Goal: Information Seeking & Learning: Check status

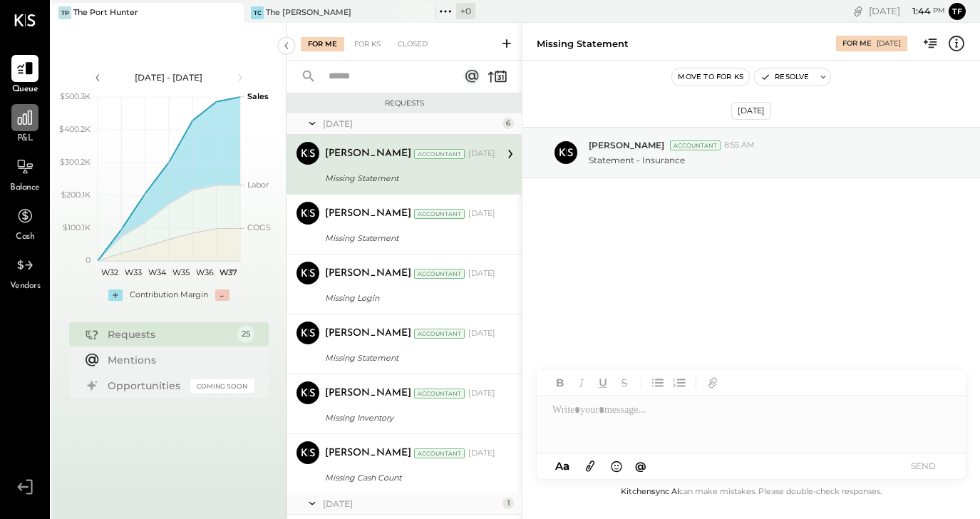
click at [28, 125] on icon at bounding box center [25, 117] width 19 height 19
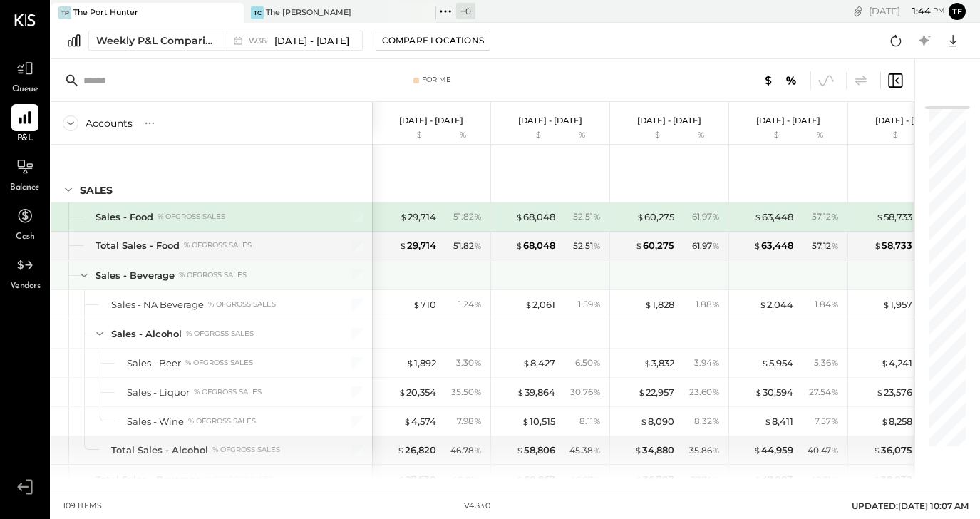
click at [84, 276] on icon at bounding box center [84, 276] width 7 height 4
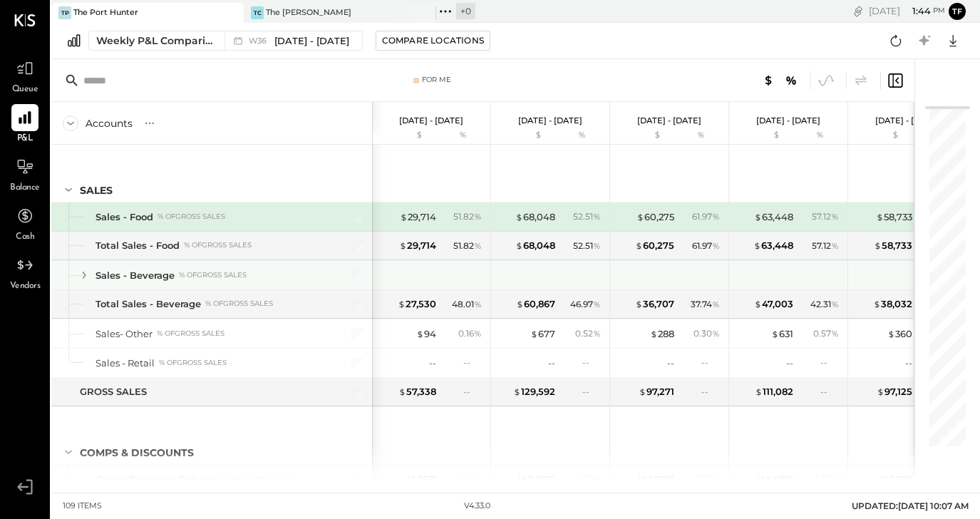
click at [84, 276] on icon at bounding box center [84, 275] width 16 height 16
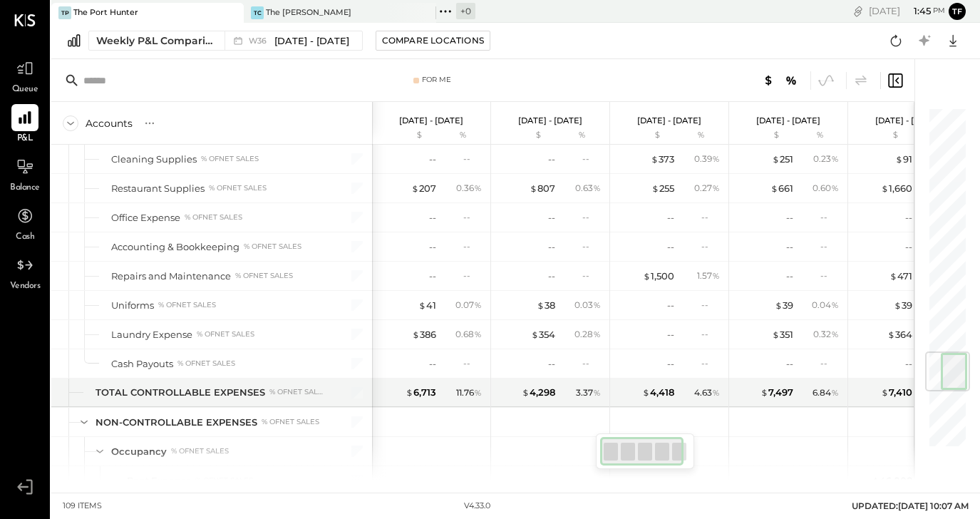
scroll to position [2532, 0]
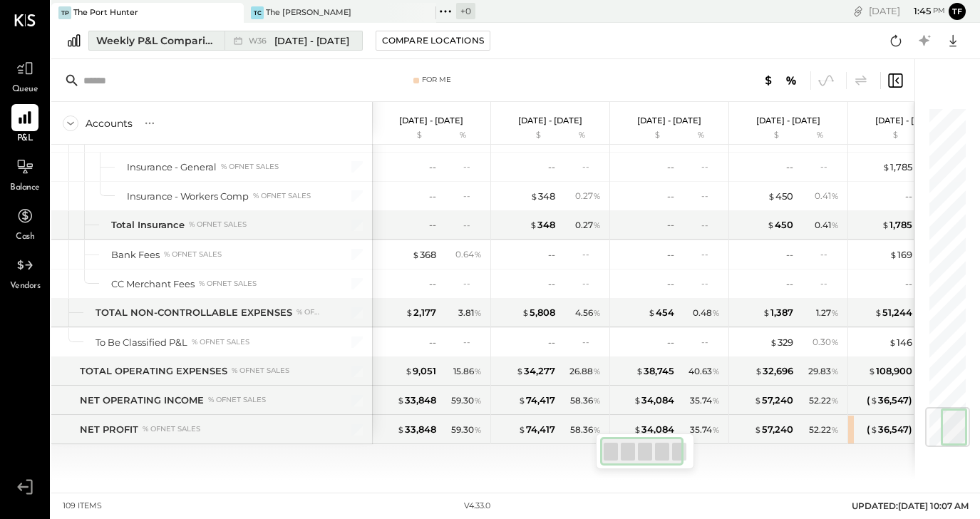
click at [289, 36] on span "[DATE] - [DATE]" at bounding box center [311, 41] width 75 height 14
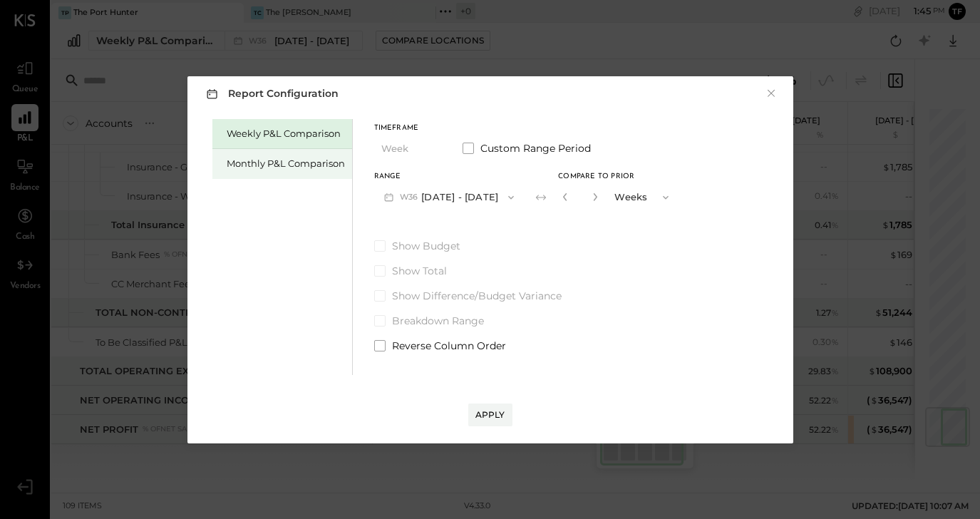
click at [321, 165] on div "Monthly P&L Comparison" at bounding box center [286, 164] width 118 height 14
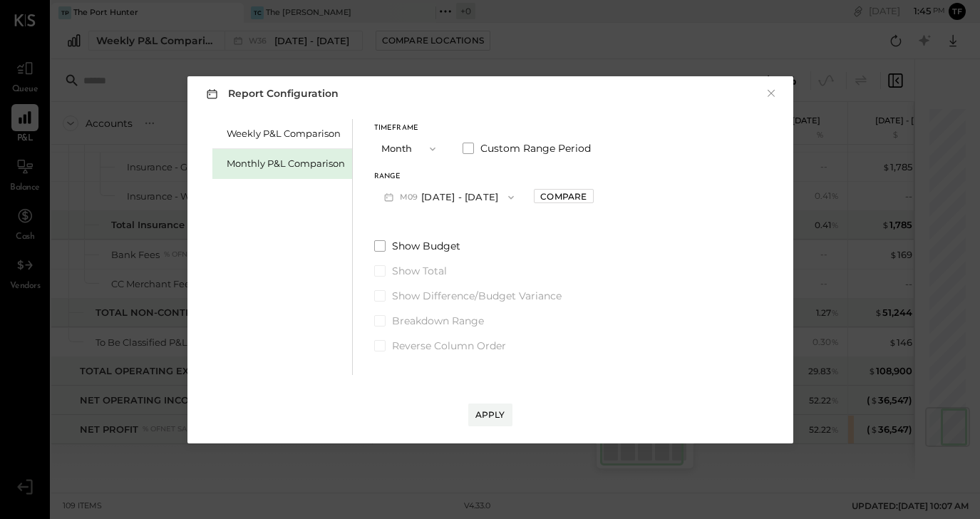
click at [428, 153] on icon "button" at bounding box center [432, 148] width 11 height 11
click at [408, 225] on div "Year" at bounding box center [410, 225] width 70 height 26
click at [500, 414] on div "Apply" at bounding box center [490, 414] width 30 height 12
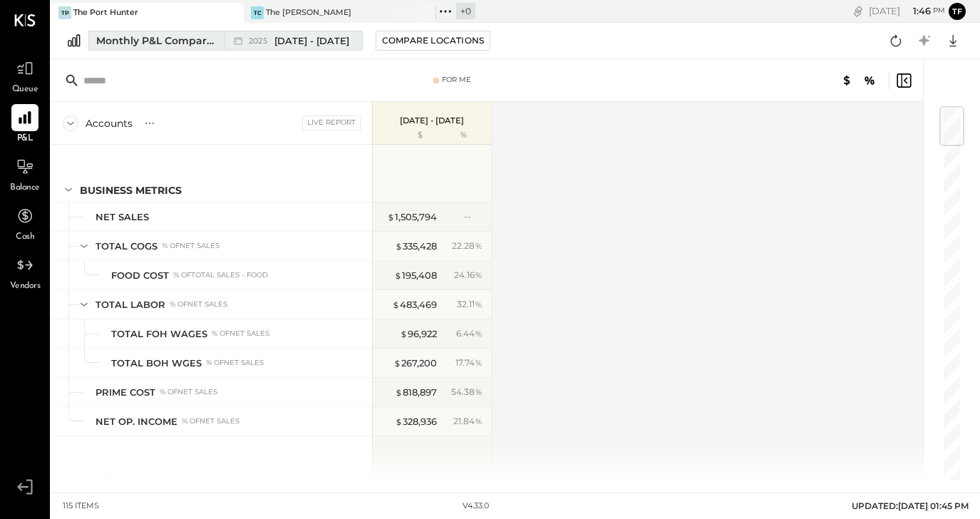
click at [326, 42] on span "[DATE] - [DATE]" at bounding box center [311, 41] width 75 height 14
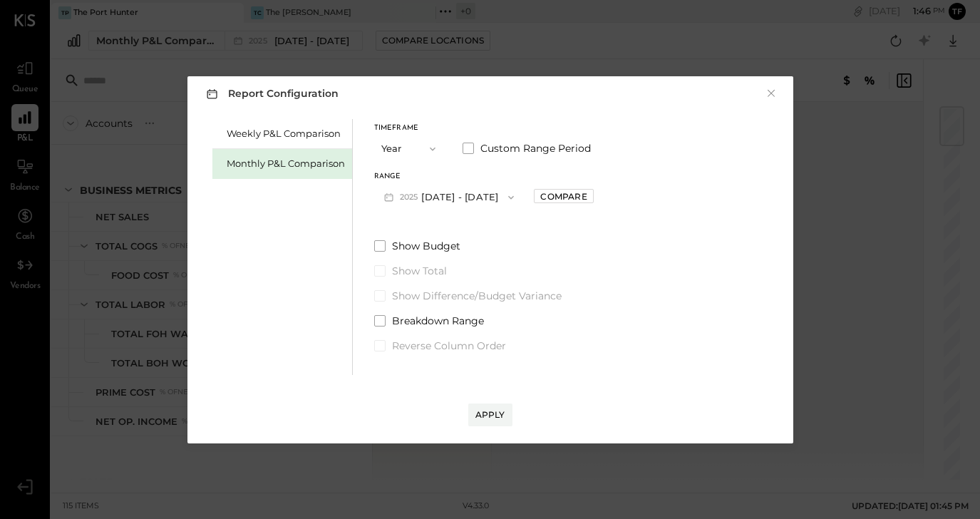
click at [413, 144] on button "Year" at bounding box center [409, 148] width 71 height 26
click at [413, 195] on div "YTD" at bounding box center [410, 200] width 70 height 26
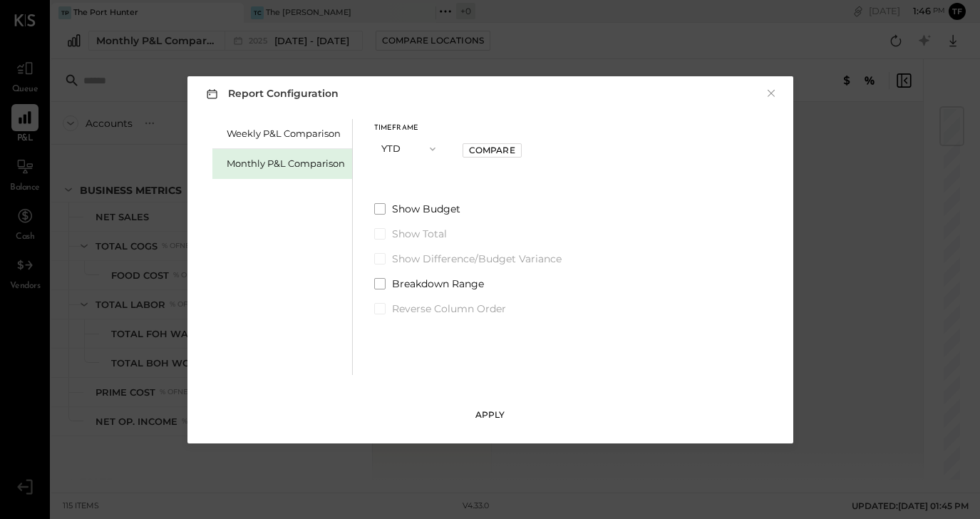
click at [492, 410] on div "Apply" at bounding box center [490, 414] width 30 height 12
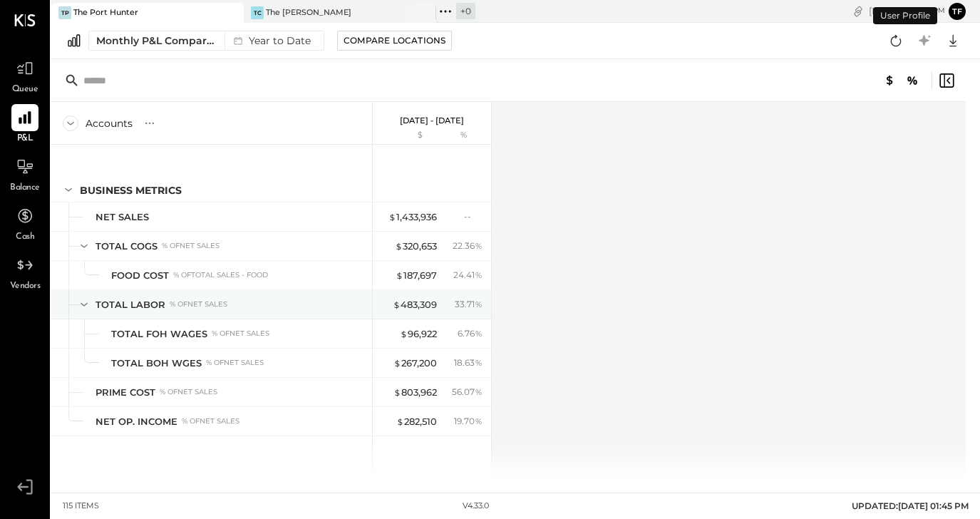
scroll to position [182, 0]
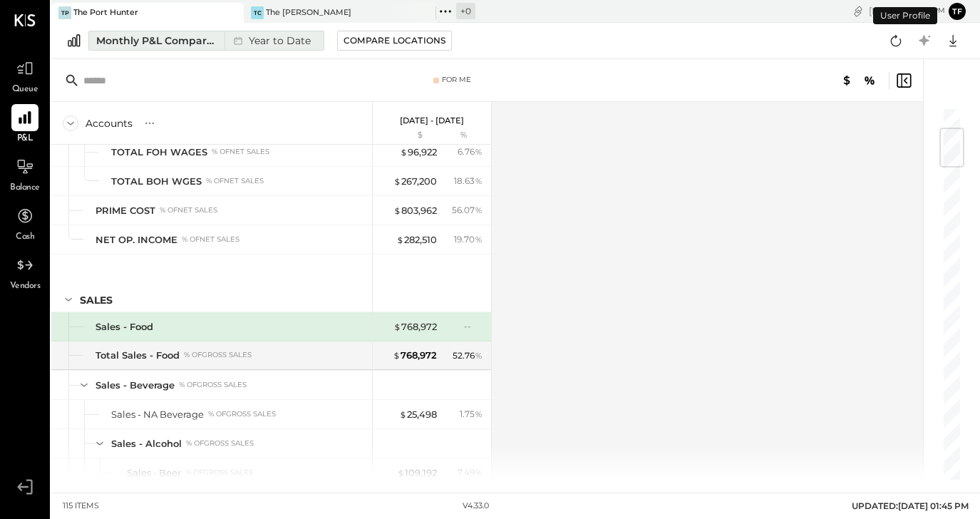
click at [292, 39] on div "Year to Date" at bounding box center [271, 40] width 92 height 19
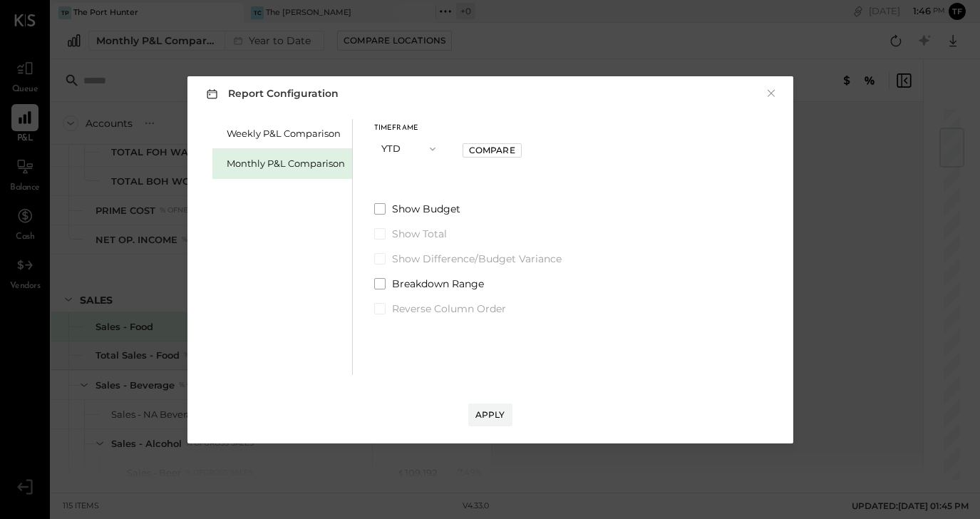
click at [392, 150] on button "YTD" at bounding box center [409, 148] width 71 height 26
click at [416, 200] on div "YTD" at bounding box center [410, 200] width 70 height 26
click at [414, 145] on button "YTD" at bounding box center [409, 148] width 71 height 26
click at [304, 127] on div "Weekly P&L Comparison" at bounding box center [286, 134] width 118 height 14
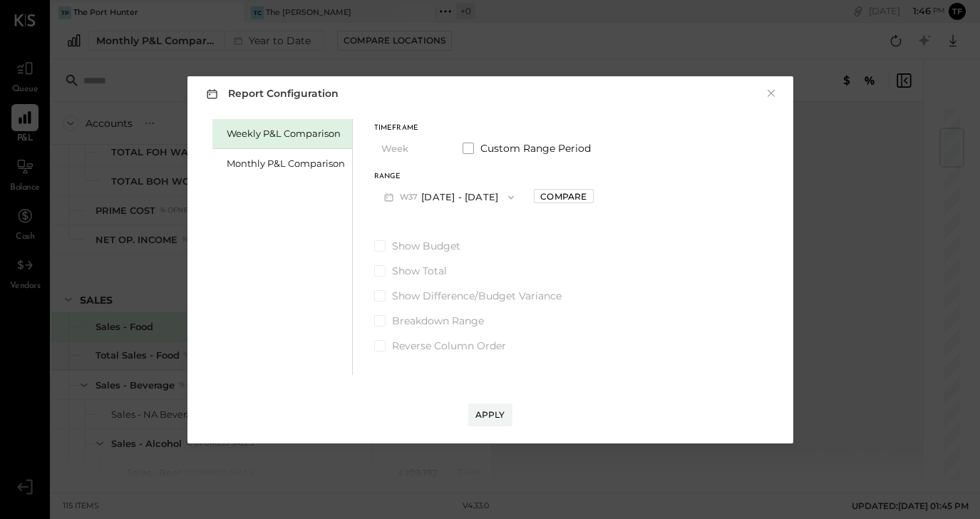
click at [309, 126] on div "Weekly P&L Comparison" at bounding box center [282, 134] width 140 height 30
click at [312, 138] on div "Weekly P&L Comparison" at bounding box center [286, 134] width 118 height 14
click at [502, 413] on div "Apply" at bounding box center [490, 414] width 30 height 12
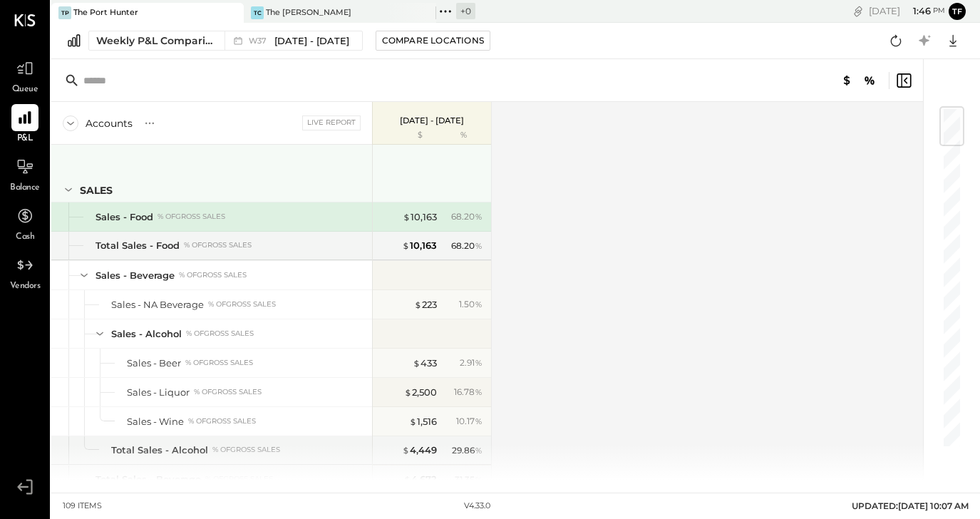
click at [70, 186] on icon at bounding box center [69, 190] width 16 height 16
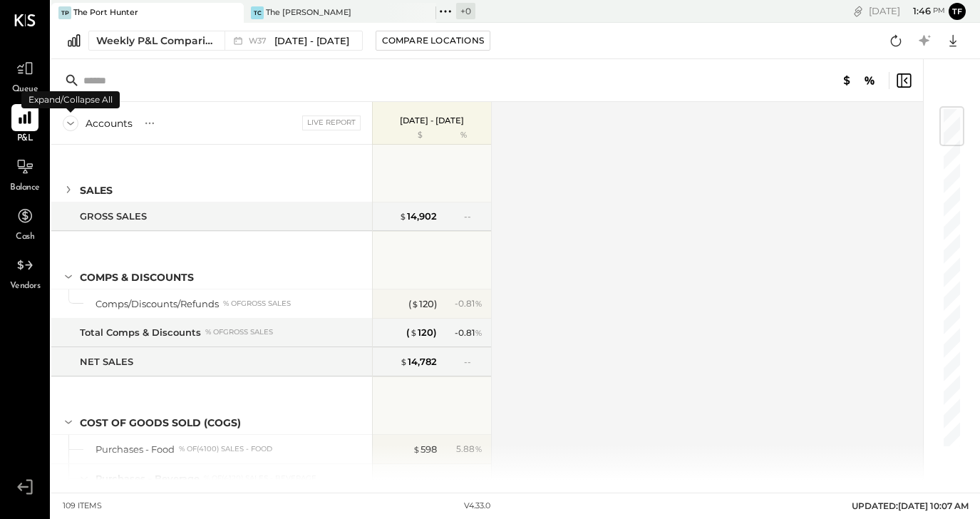
click at [69, 122] on icon at bounding box center [71, 123] width 16 height 16
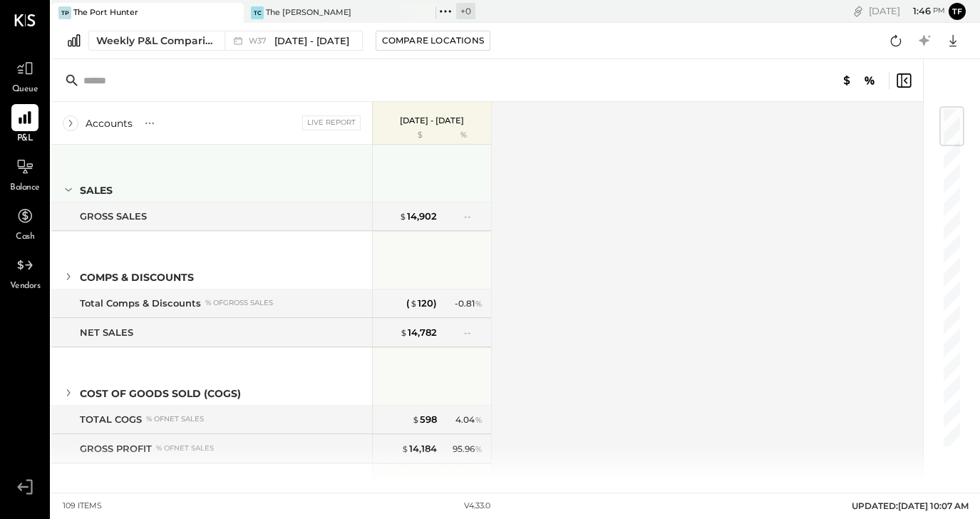
click at [68, 189] on icon at bounding box center [69, 190] width 16 height 16
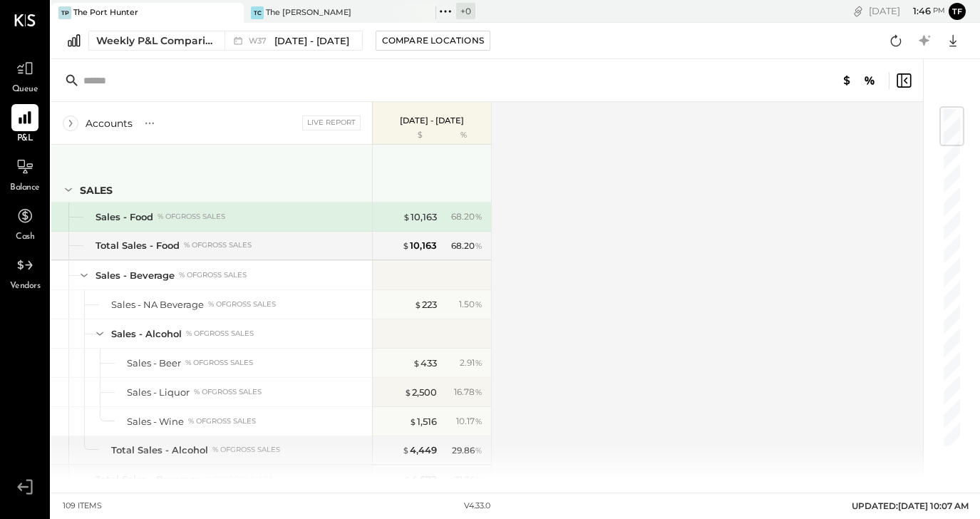
click at [68, 189] on icon at bounding box center [69, 190] width 16 height 16
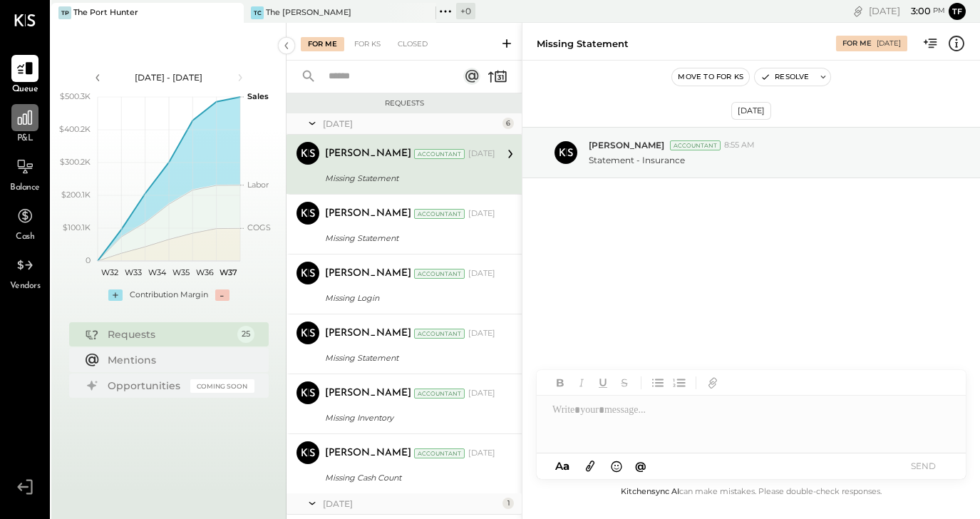
click at [27, 115] on icon at bounding box center [25, 117] width 19 height 19
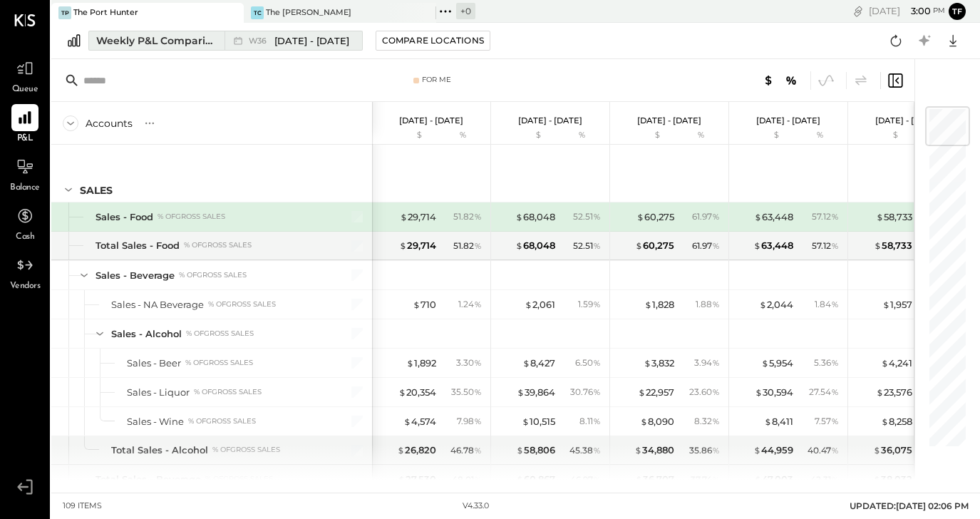
click at [315, 43] on span "[DATE] - [DATE]" at bounding box center [311, 41] width 75 height 14
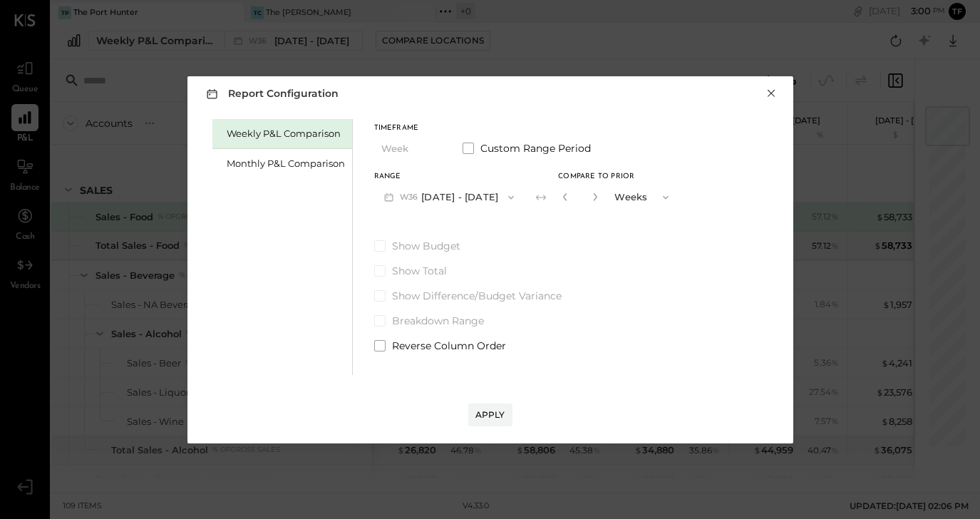
click at [768, 88] on button "×" at bounding box center [771, 93] width 13 height 14
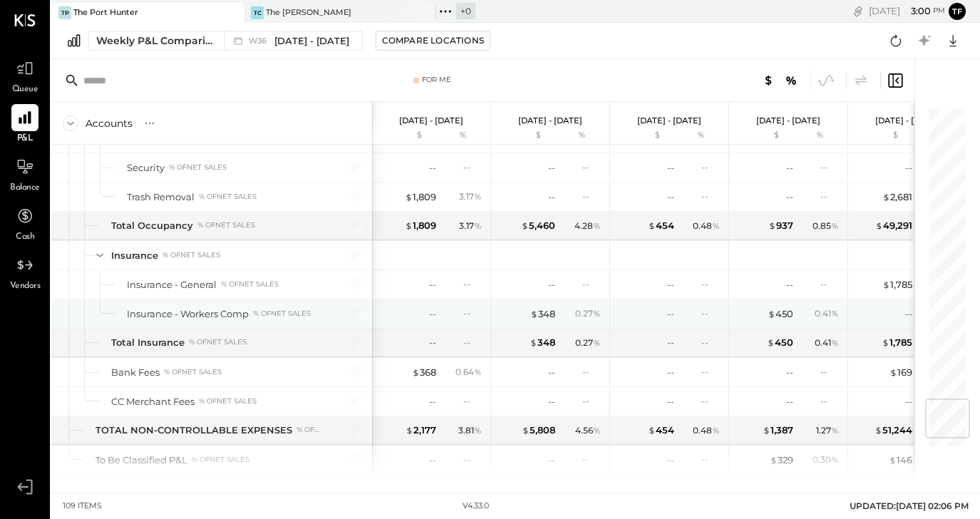
scroll to position [2532, 0]
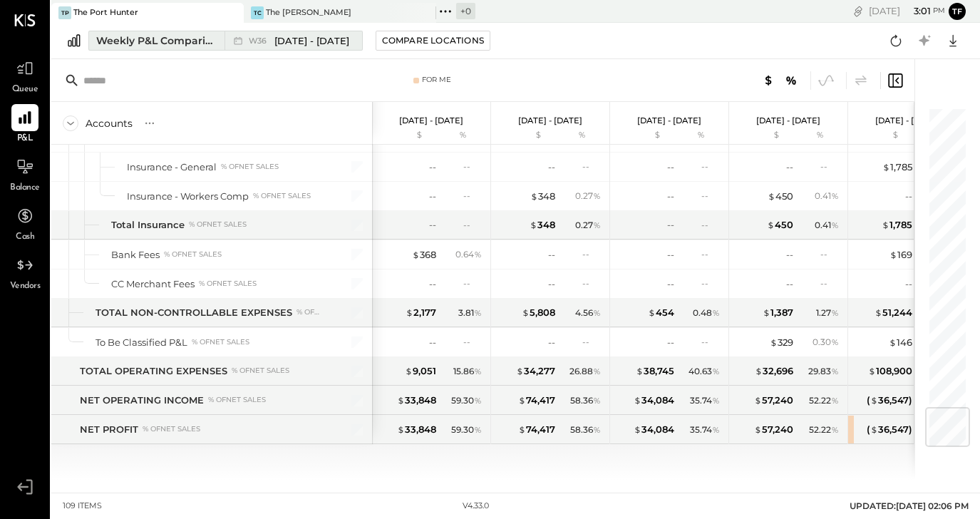
click at [292, 38] on span "[DATE] - [DATE]" at bounding box center [311, 41] width 75 height 14
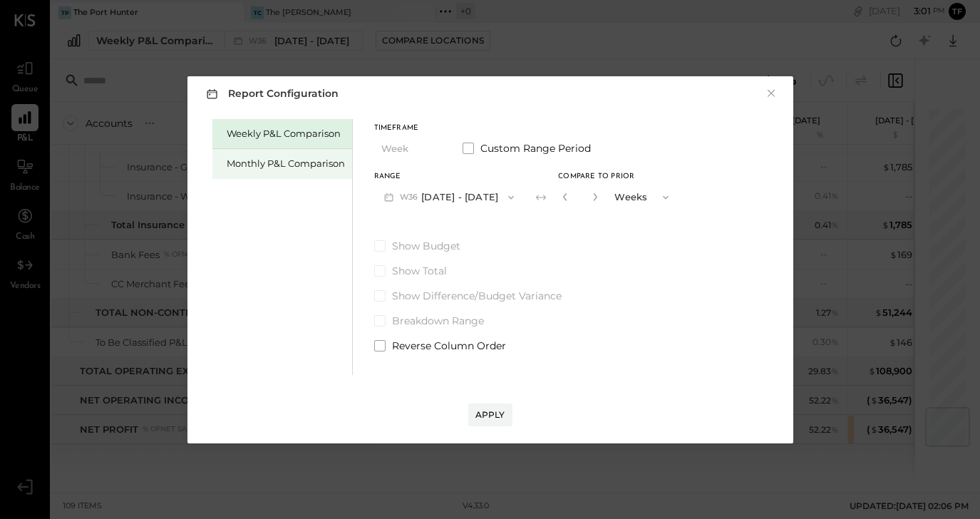
click at [314, 168] on div "Monthly P&L Comparison" at bounding box center [286, 164] width 118 height 14
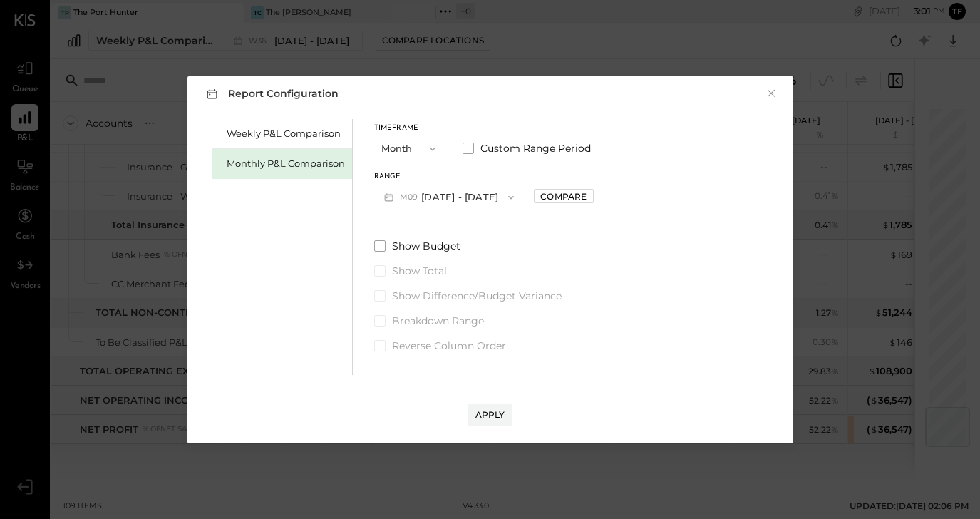
click at [432, 150] on icon "button" at bounding box center [433, 149] width 6 height 4
click at [417, 222] on div "Year" at bounding box center [410, 225] width 70 height 26
click at [514, 195] on span "button" at bounding box center [507, 197] width 19 height 11
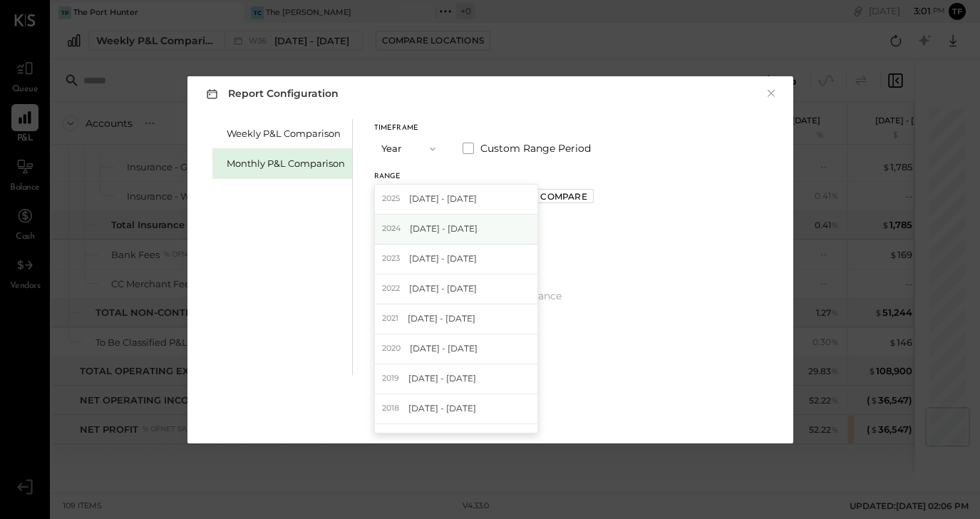
click at [508, 230] on div "[DATE] - [DATE]" at bounding box center [456, 230] width 163 height 30
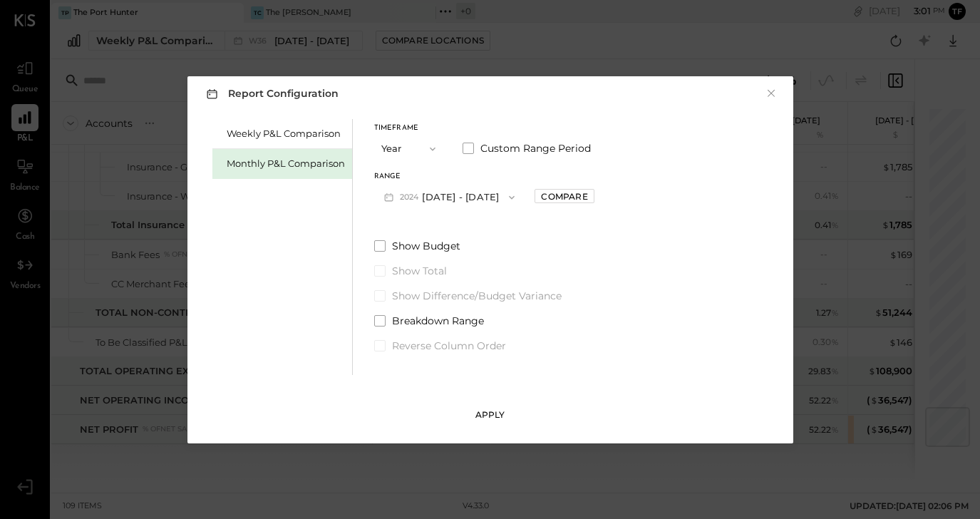
click at [485, 411] on div "Apply" at bounding box center [490, 414] width 30 height 12
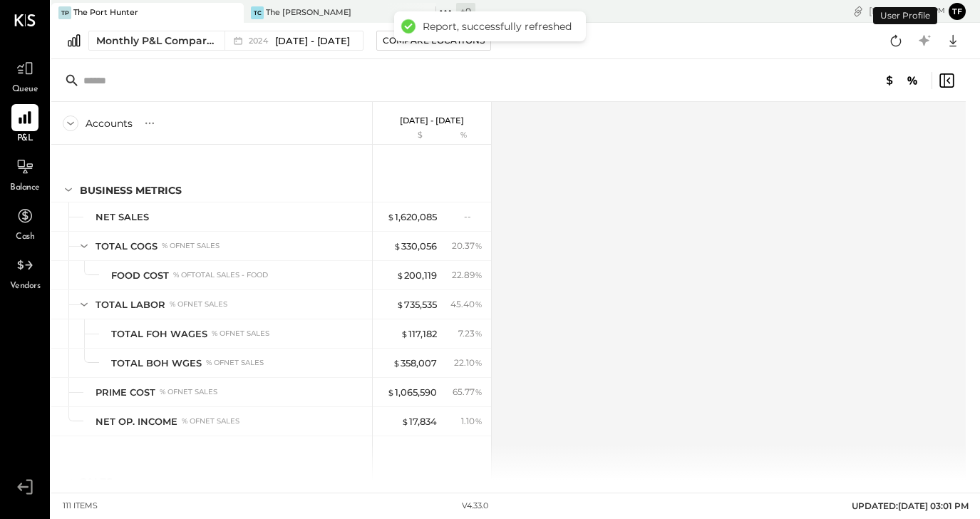
scroll to position [182, 0]
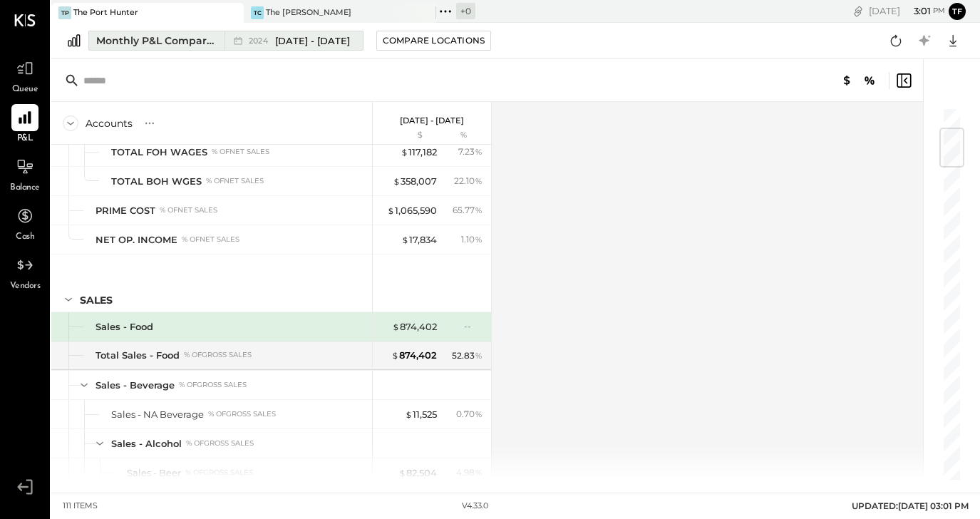
click at [188, 40] on div "Monthly P&L Comparison" at bounding box center [156, 41] width 120 height 14
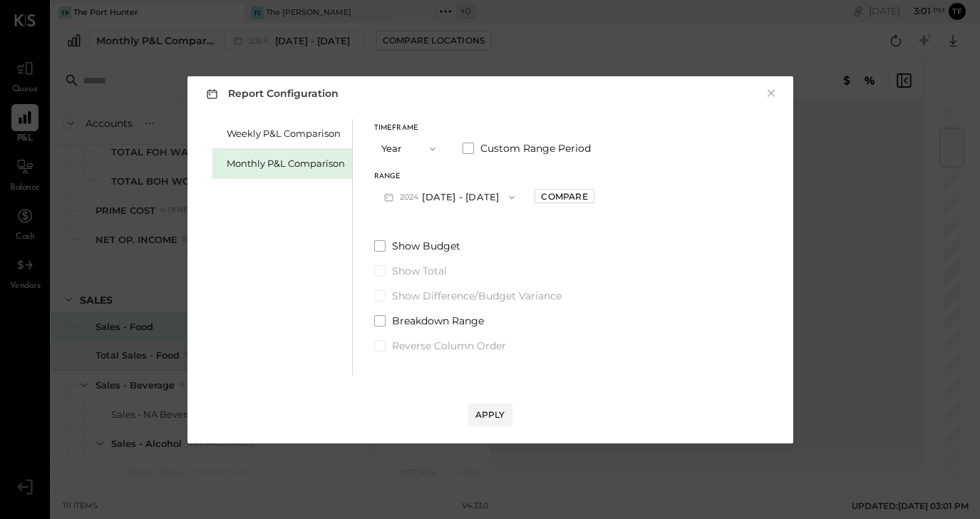
click at [423, 151] on span "button" at bounding box center [429, 148] width 19 height 11
click at [472, 182] on div "Range [DATE] - [DATE]" at bounding box center [449, 191] width 151 height 37
click at [486, 198] on button "[DATE] - [DATE]" at bounding box center [449, 197] width 151 height 26
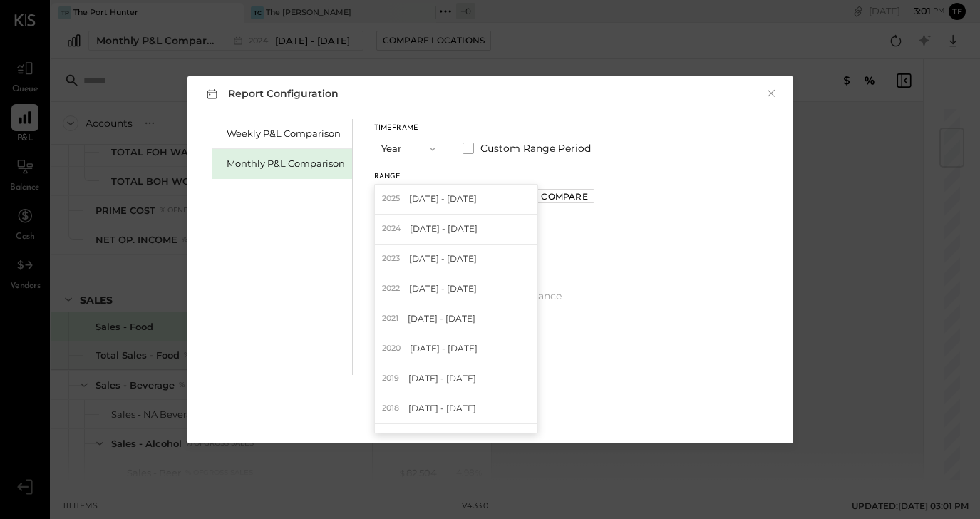
click at [477, 198] on span "[DATE] - [DATE]" at bounding box center [443, 198] width 68 height 12
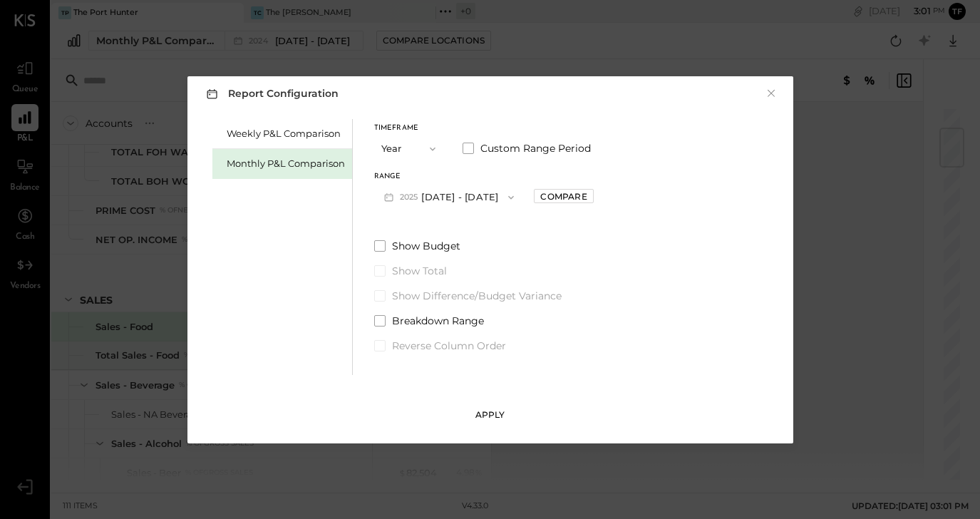
click at [489, 416] on div "Apply" at bounding box center [490, 414] width 30 height 12
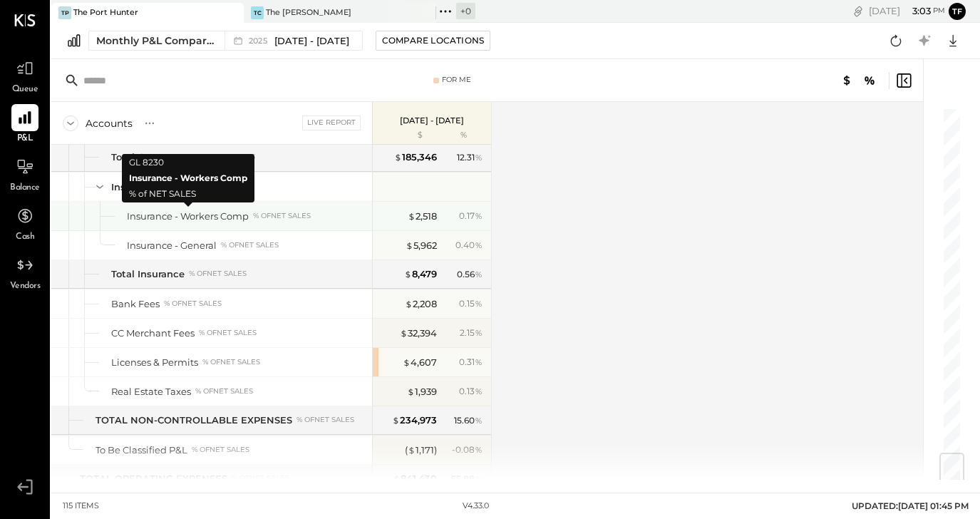
scroll to position [2921, 0]
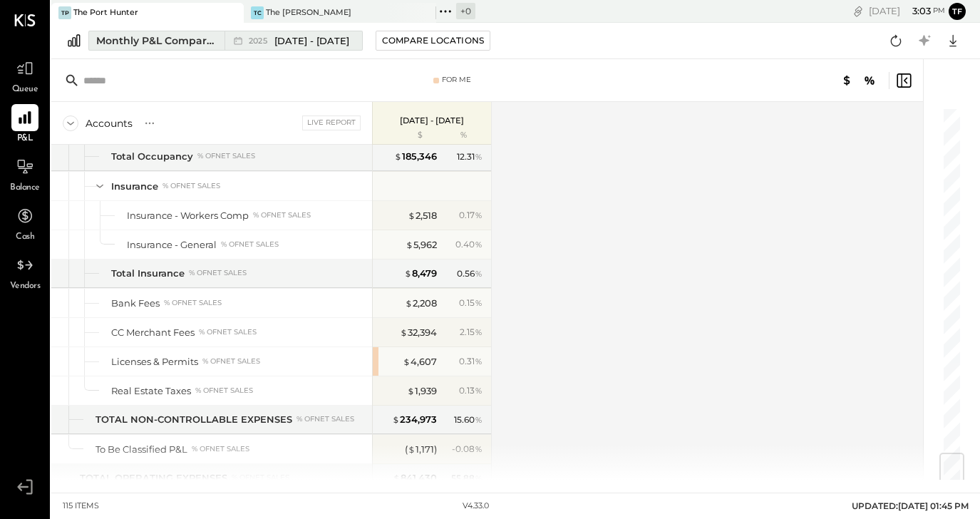
click at [197, 36] on div "Monthly P&L Comparison" at bounding box center [156, 41] width 120 height 14
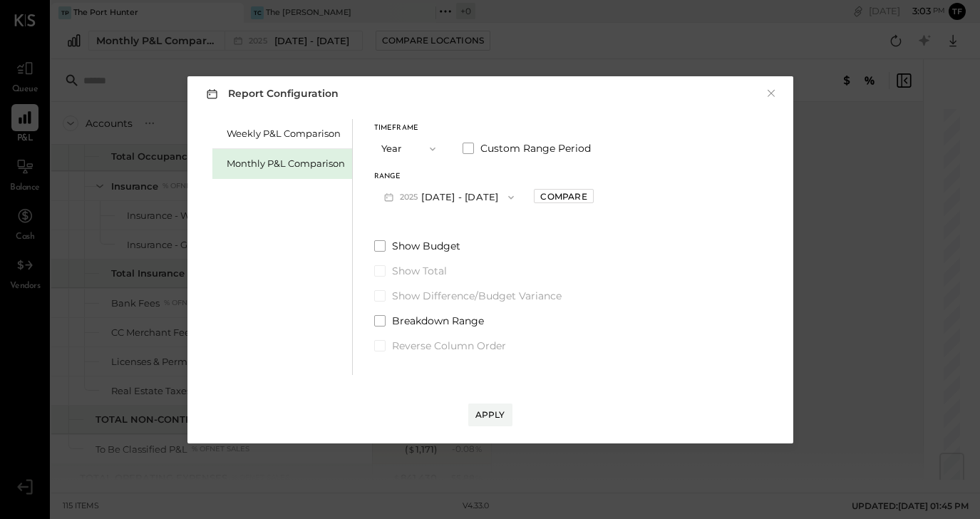
click at [420, 146] on span "button" at bounding box center [429, 148] width 19 height 11
click at [417, 227] on div "Year" at bounding box center [410, 225] width 70 height 26
click at [493, 416] on div "Apply" at bounding box center [490, 414] width 30 height 12
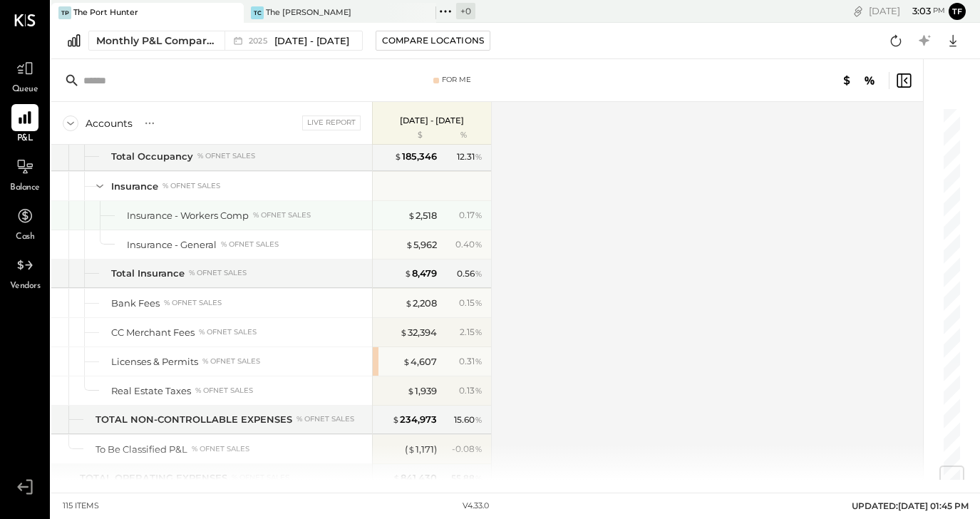
scroll to position [3028, 0]
